Goal: Find specific page/section: Find specific page/section

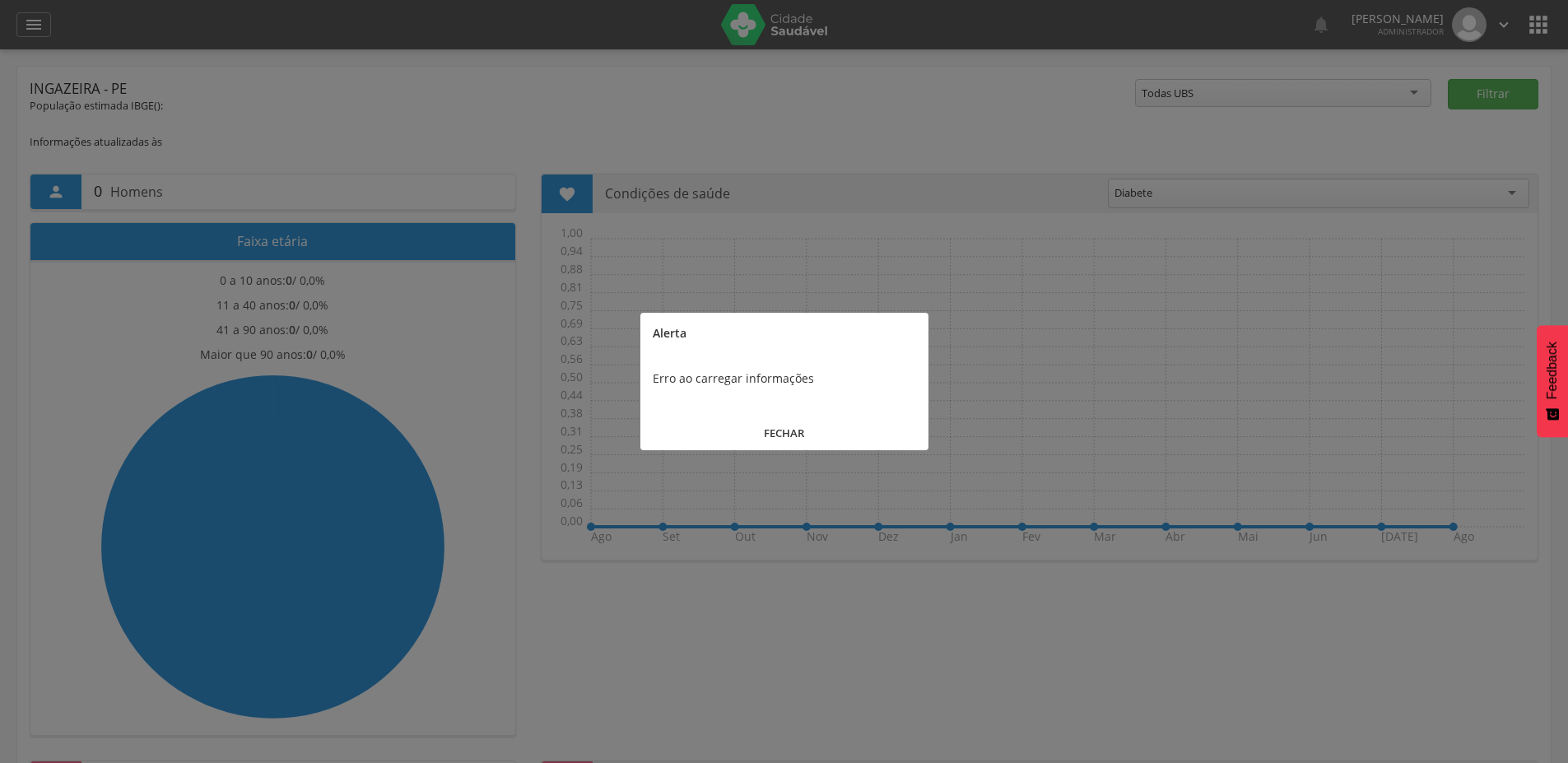
click at [26, 28] on div at bounding box center [784, 381] width 1568 height 763
click at [763, 419] on button "FECHAR" at bounding box center [784, 433] width 288 height 35
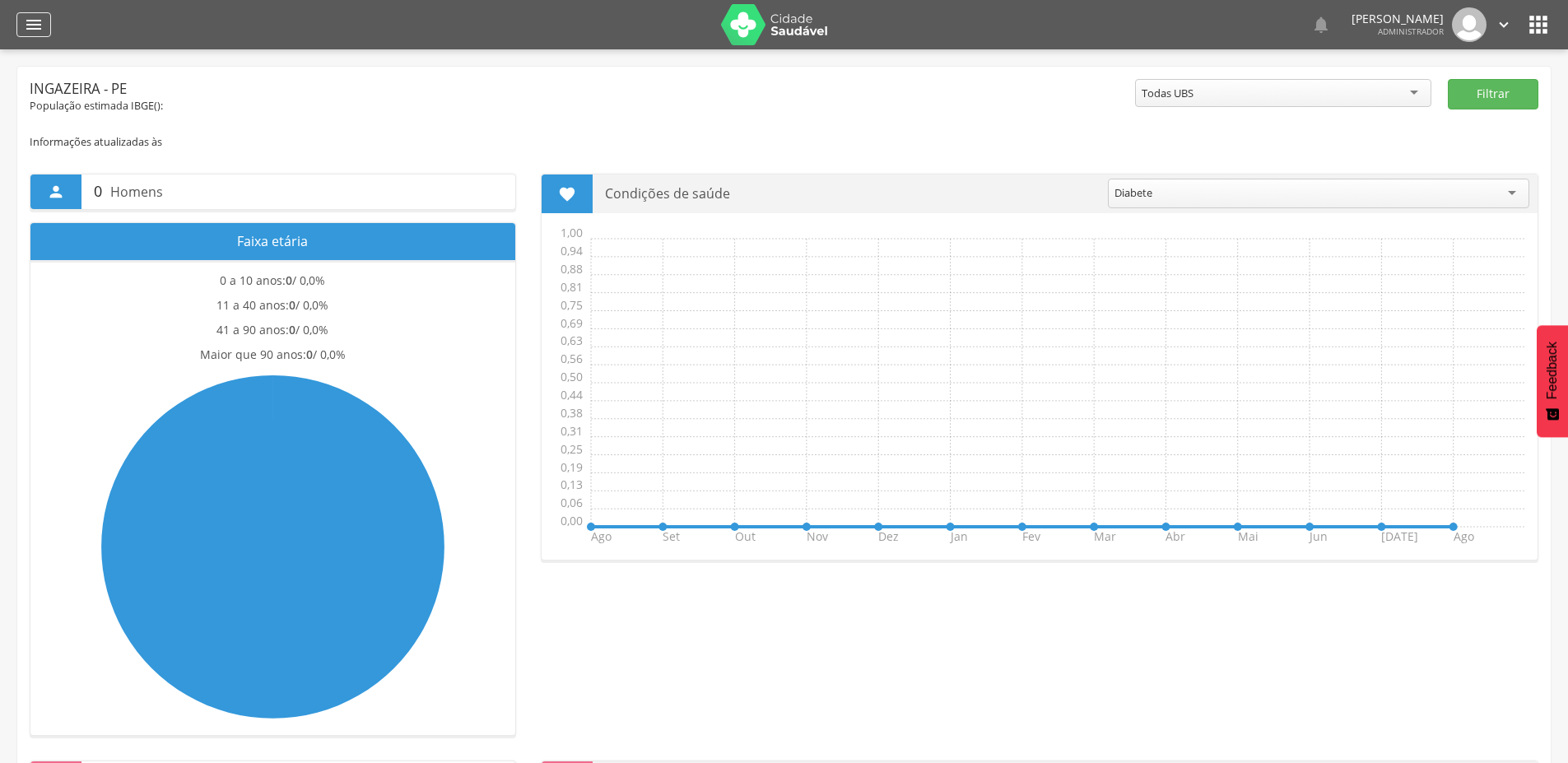
click at [32, 31] on icon "" at bounding box center [33, 25] width 20 height 20
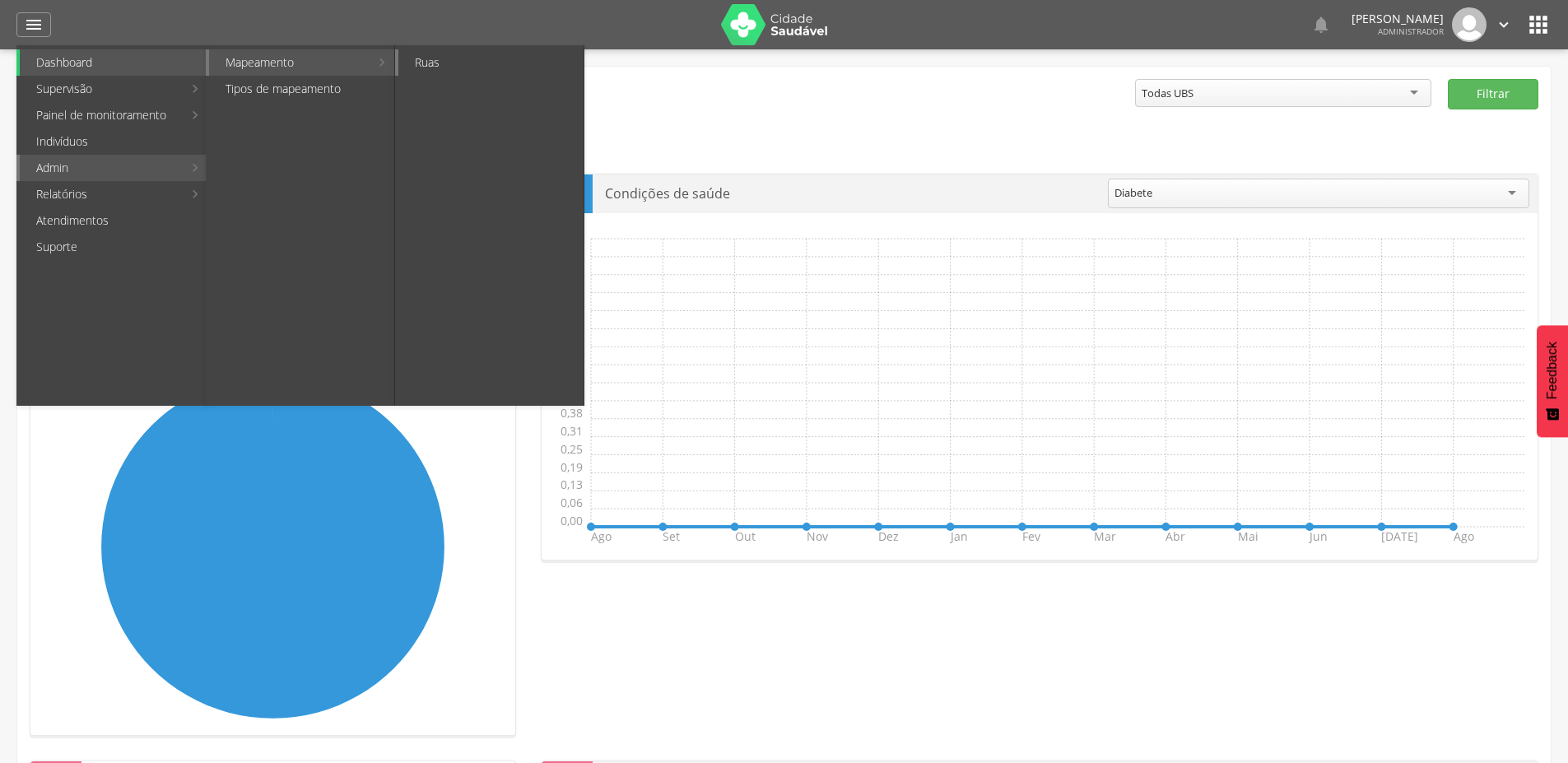
click at [452, 61] on link "Ruas" at bounding box center [490, 63] width 186 height 27
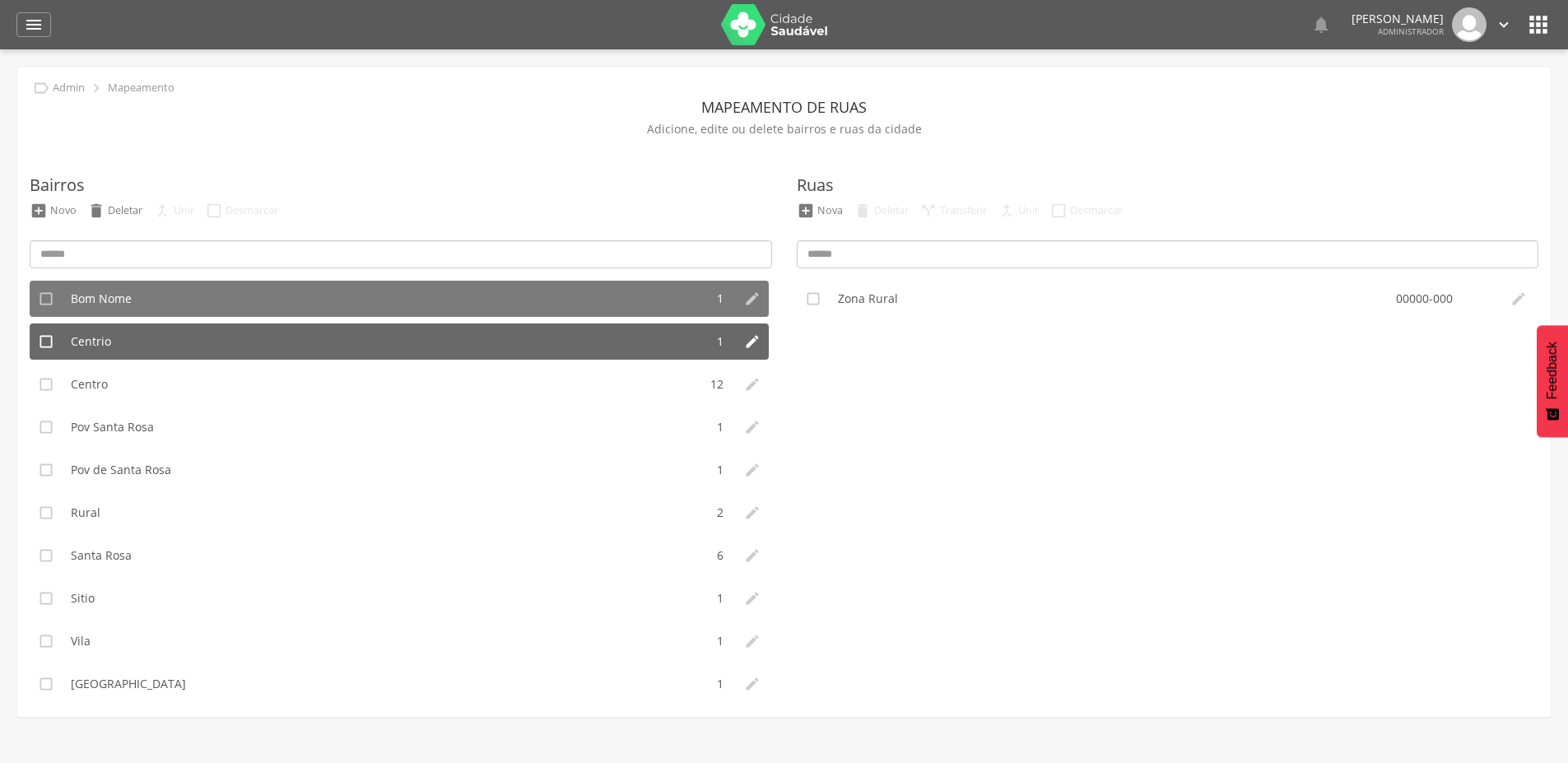
click at [256, 333] on li "Centrio" at bounding box center [384, 342] width 642 height 36
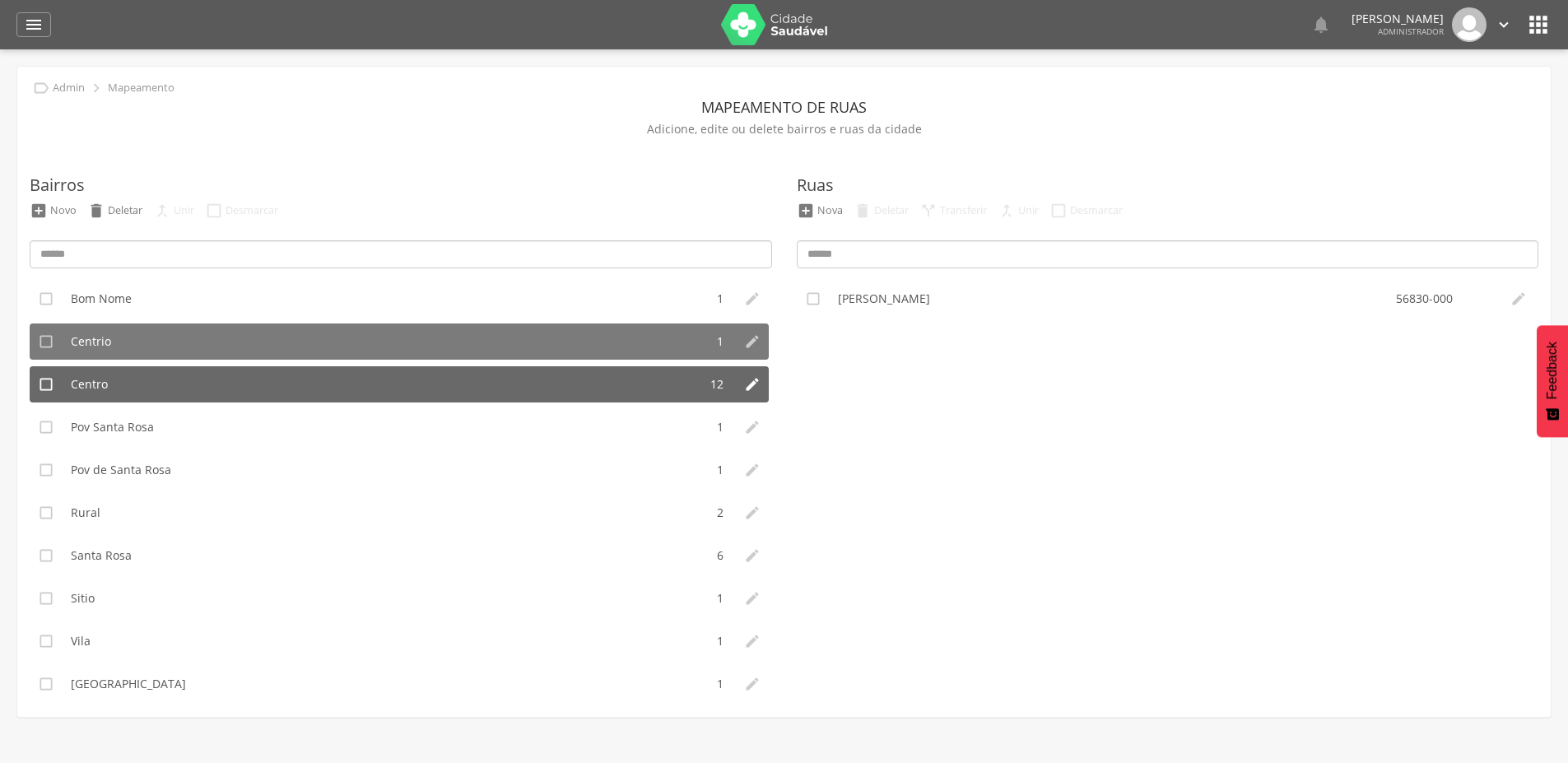
click at [232, 386] on li "Centro" at bounding box center [380, 385] width 635 height 36
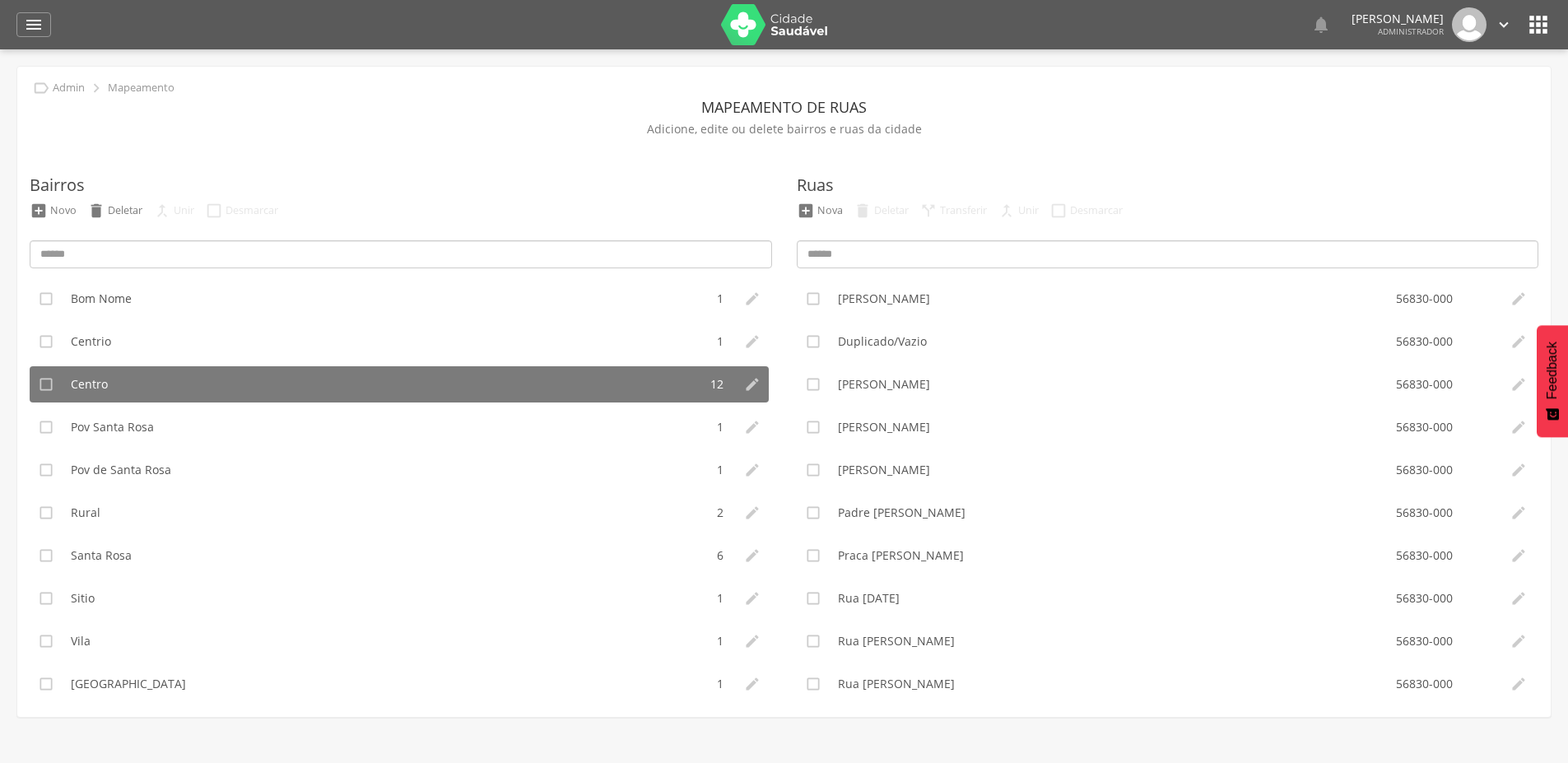
click at [206, 448] on ul " Bom Nome 1   Centrio 1   Centro 12   Pov Santa Rosa 1   Pov de Santa …" at bounding box center [401, 487] width 743 height 412
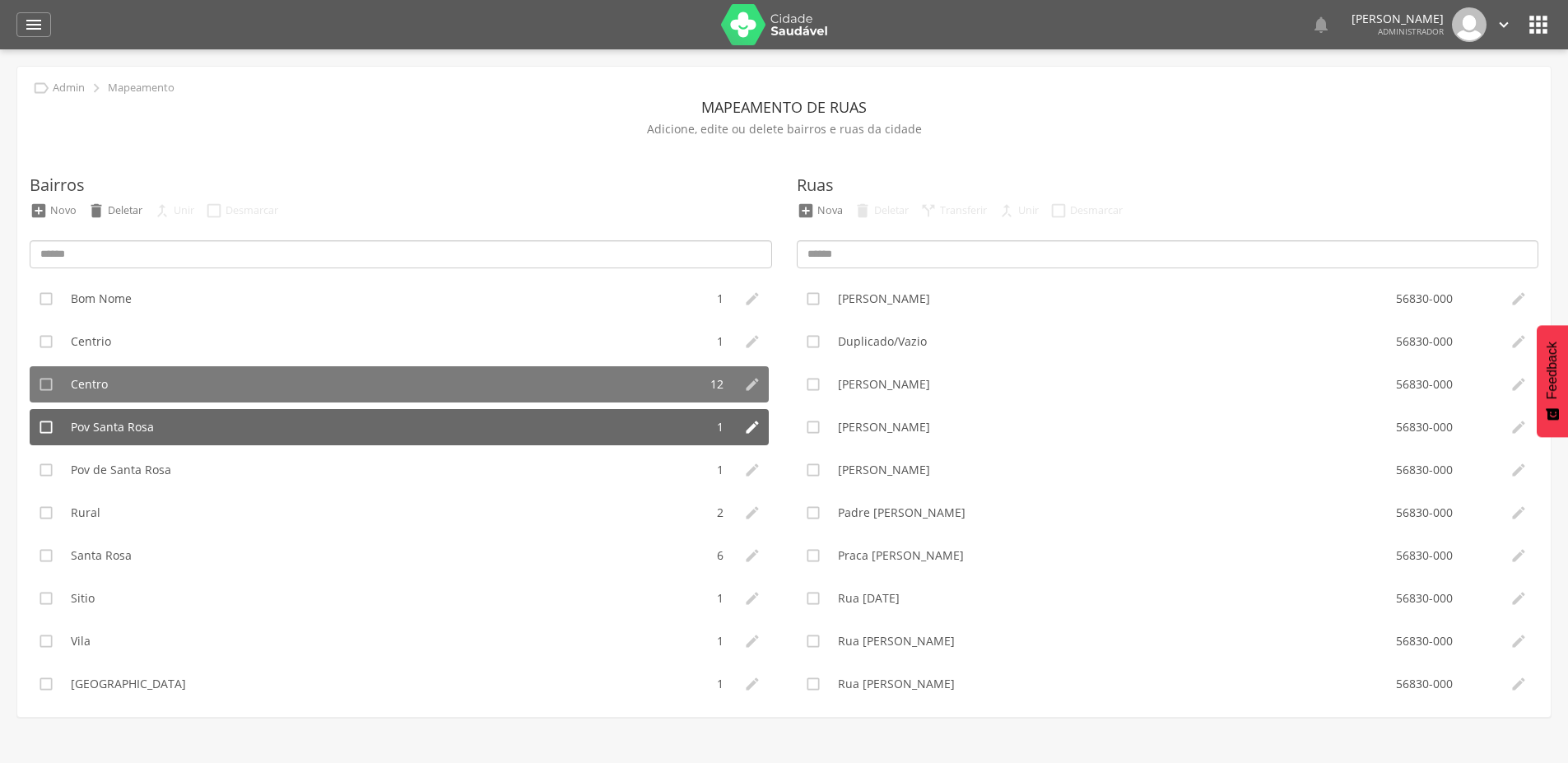
click at [149, 430] on span "Pov Santa Rosa" at bounding box center [111, 427] width 83 height 16
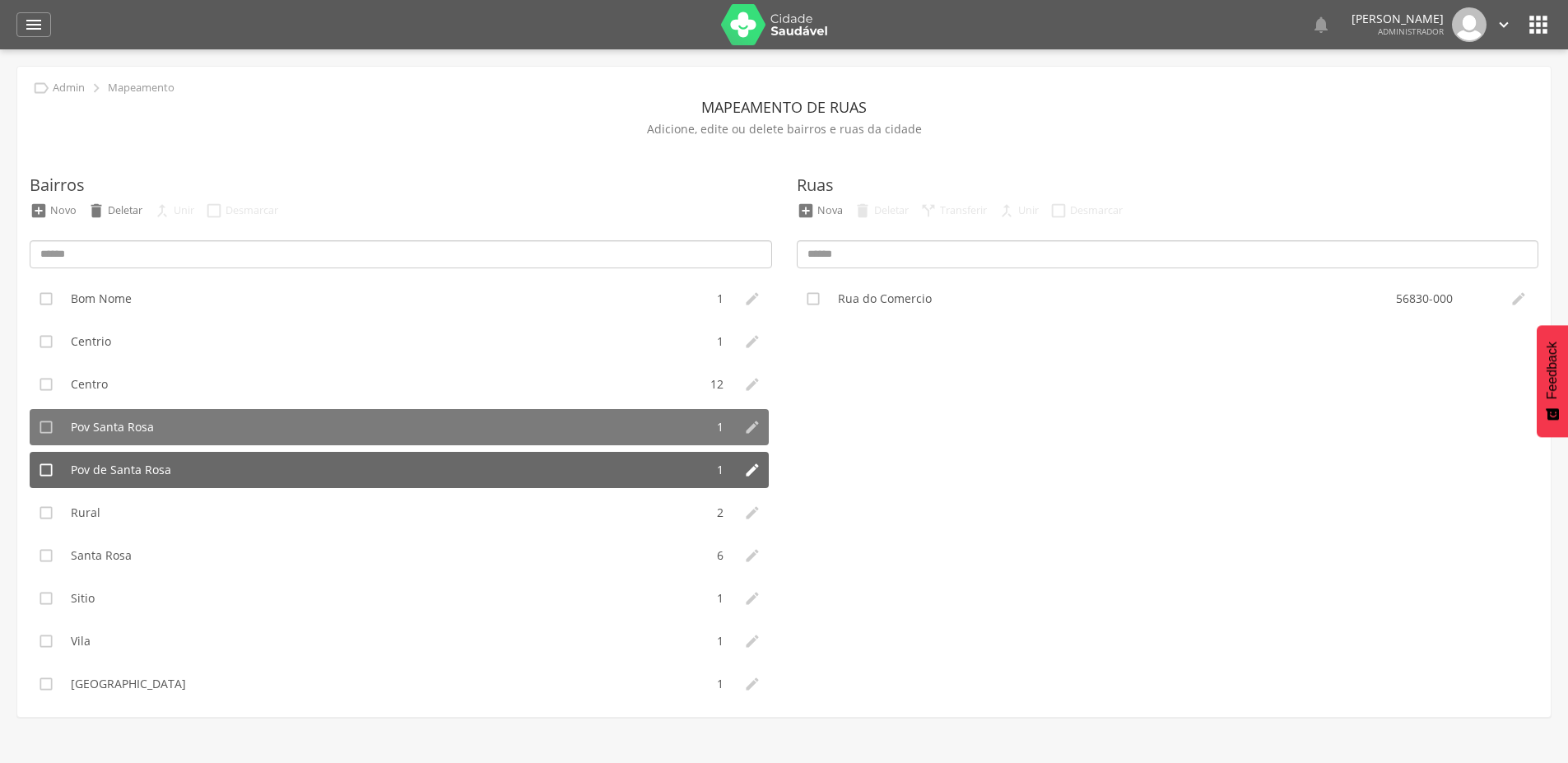
click at [137, 463] on span "Pov de Santa Rosa" at bounding box center [120, 470] width 100 height 16
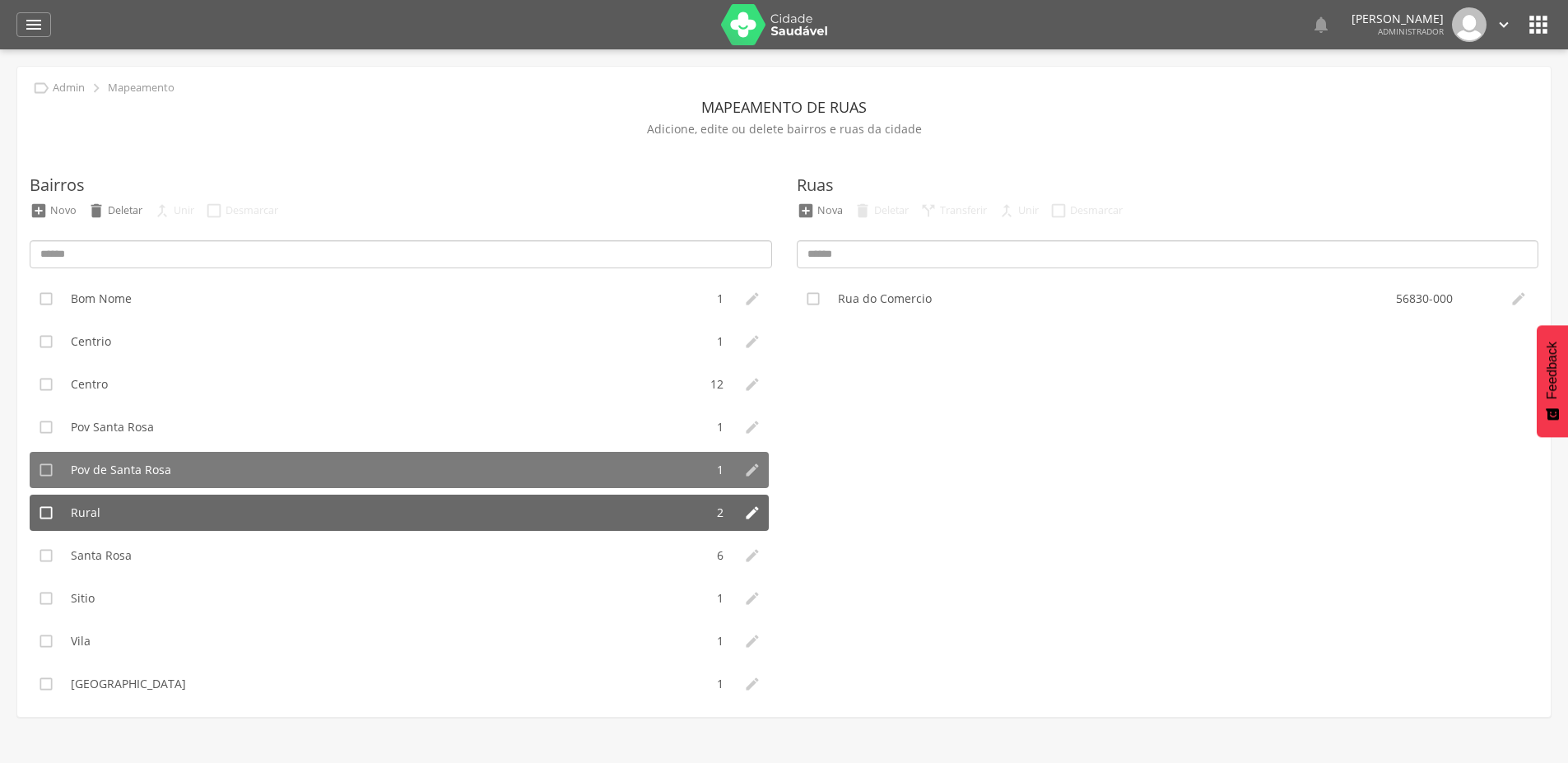
click at [127, 521] on li "Rural" at bounding box center [384, 513] width 642 height 36
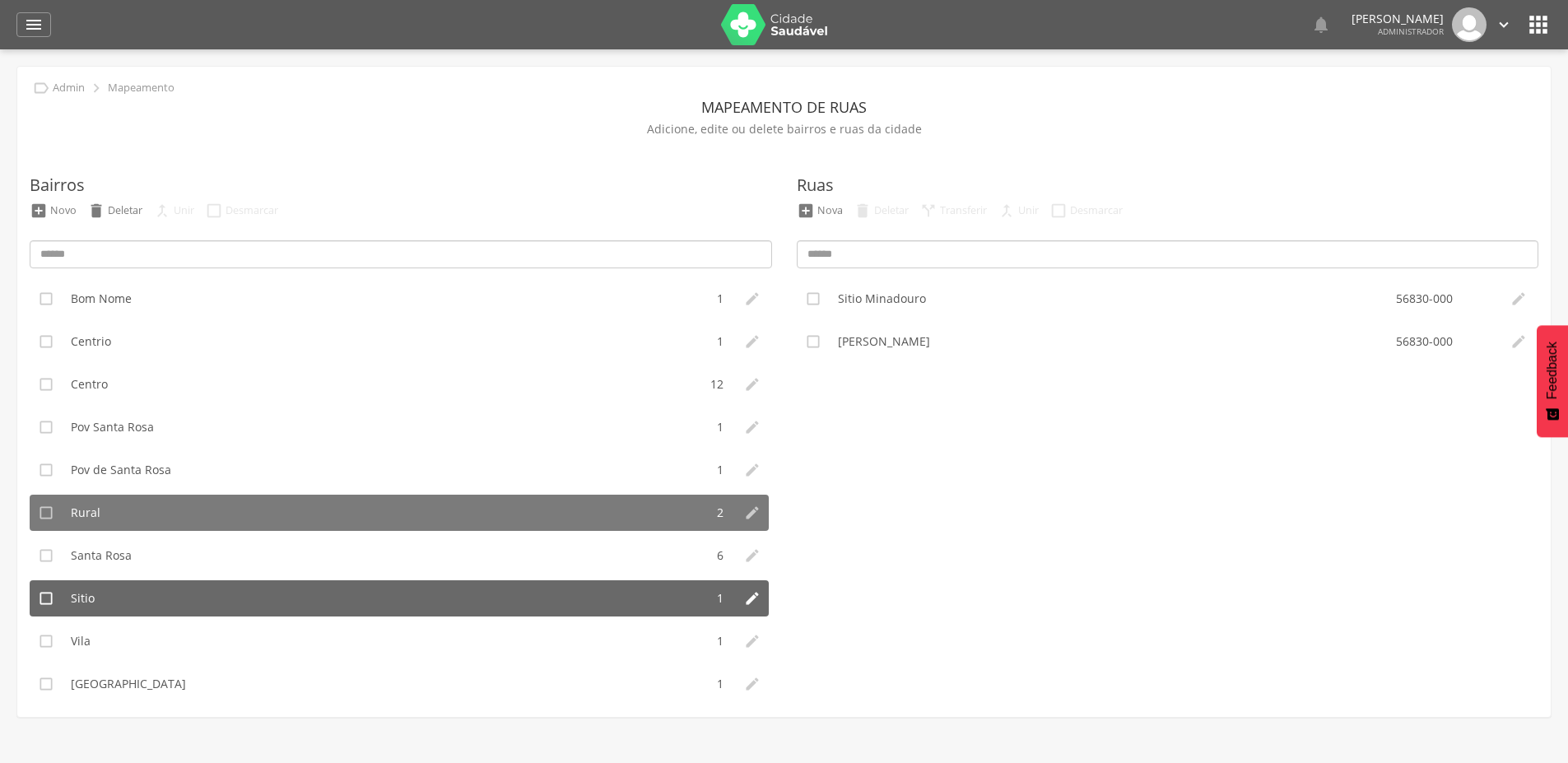
click at [104, 580] on li "Sitio" at bounding box center [384, 598] width 642 height 36
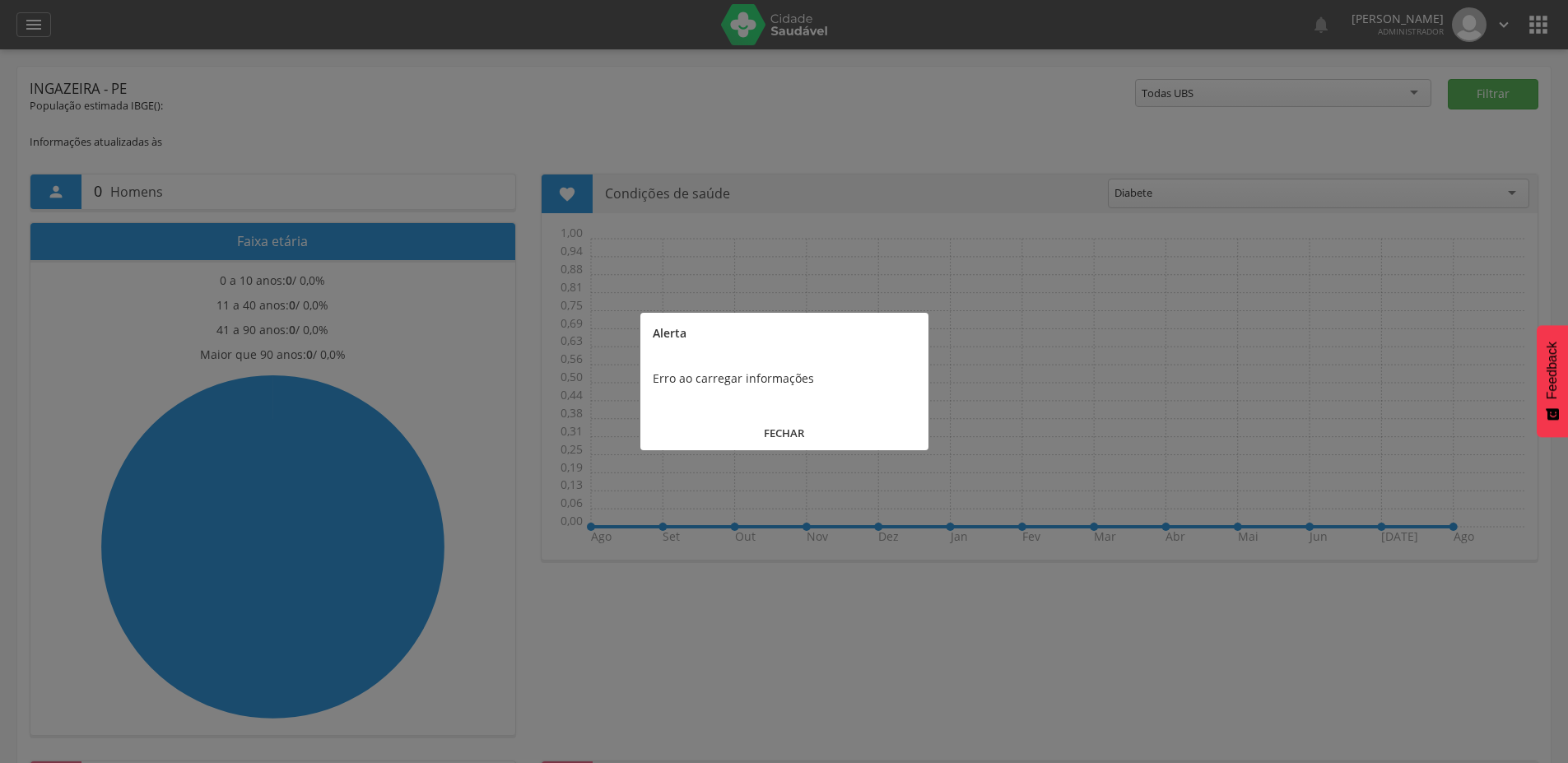
drag, startPoint x: 770, startPoint y: 430, endPoint x: 1281, endPoint y: 291, distance: 529.6
click at [773, 427] on button "FECHAR" at bounding box center [784, 433] width 288 height 35
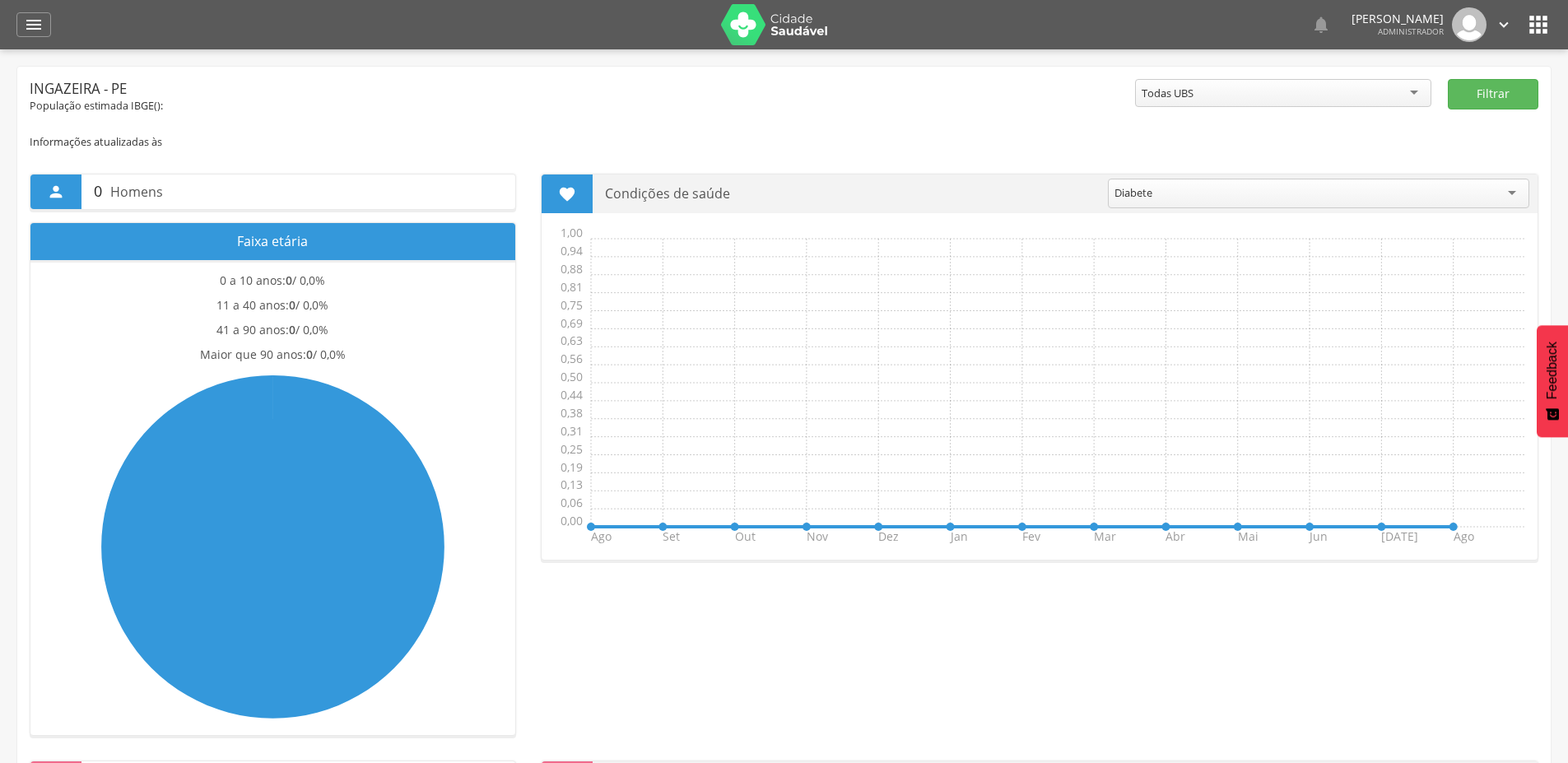
click at [1504, 20] on icon "" at bounding box center [1503, 24] width 18 height 18
click at [1419, 97] on link "Sair" at bounding box center [1446, 95] width 130 height 21
